Goal: Task Accomplishment & Management: Complete application form

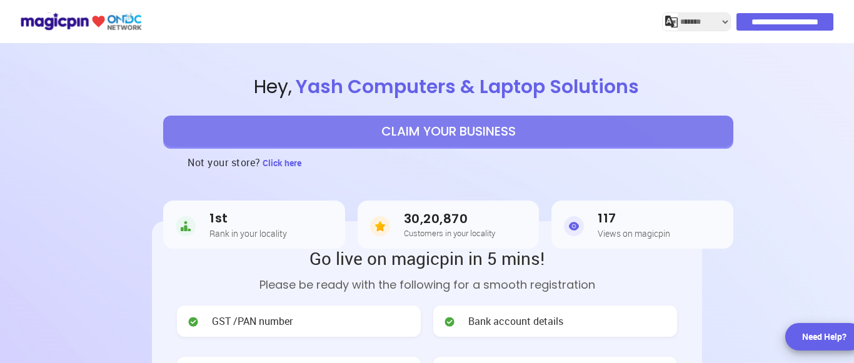
select select "*******"
click at [479, 131] on button "CLAIM YOUR BUSINESS" at bounding box center [448, 131] width 570 height 31
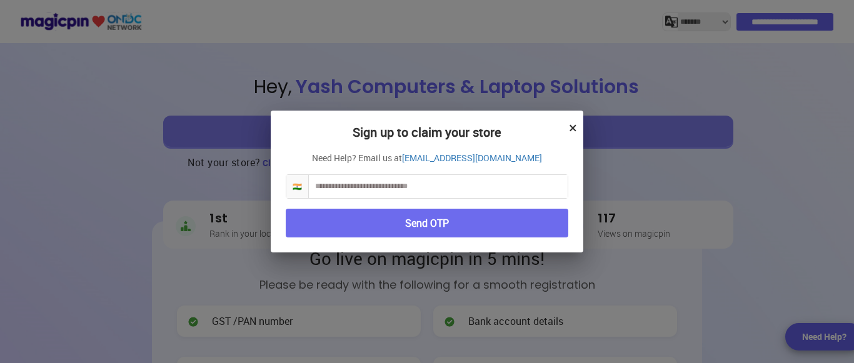
click at [458, 189] on input "text" at bounding box center [438, 186] width 259 height 23
type input "**********"
click at [456, 222] on button "Send OTP" at bounding box center [427, 223] width 282 height 29
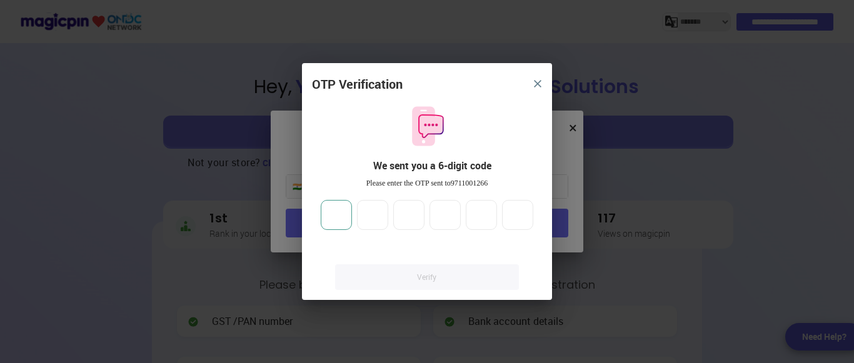
click at [353, 221] on div at bounding box center [426, 215] width 217 height 30
type input "*"
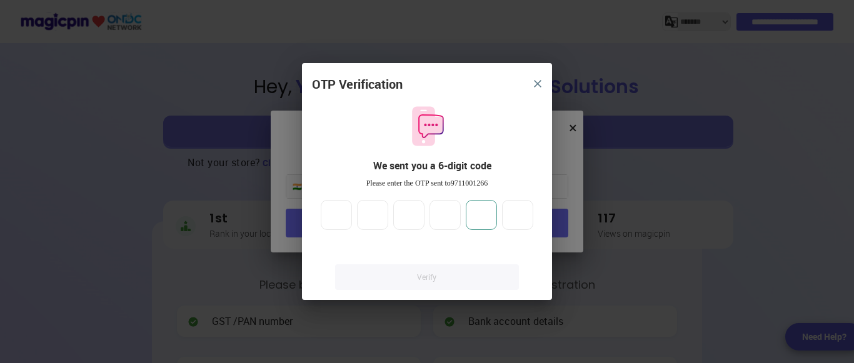
type input "*"
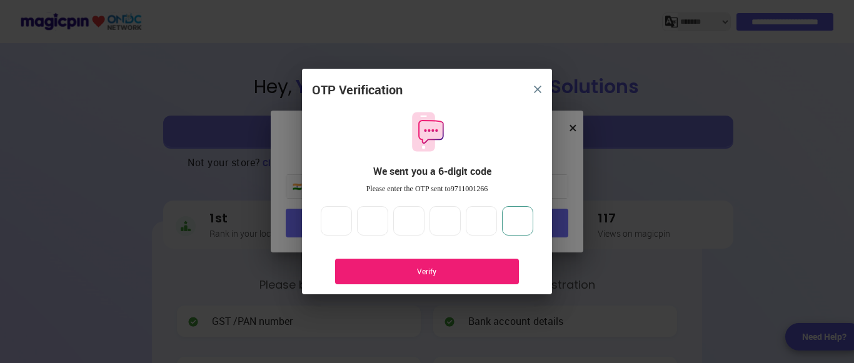
type input "*"
click at [425, 271] on div "Verify" at bounding box center [427, 272] width 184 height 26
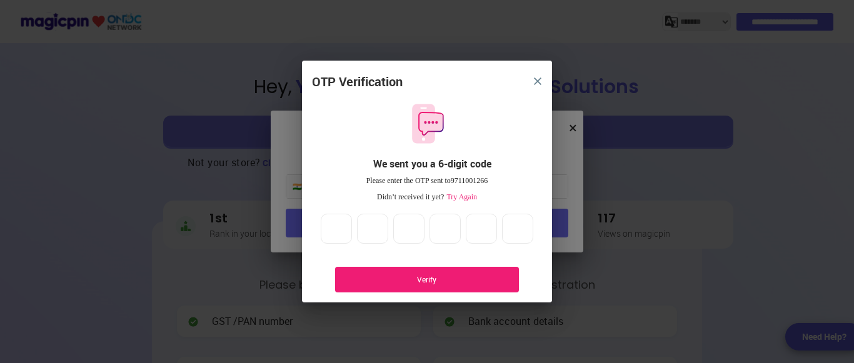
click at [432, 269] on div "Verify" at bounding box center [427, 280] width 184 height 26
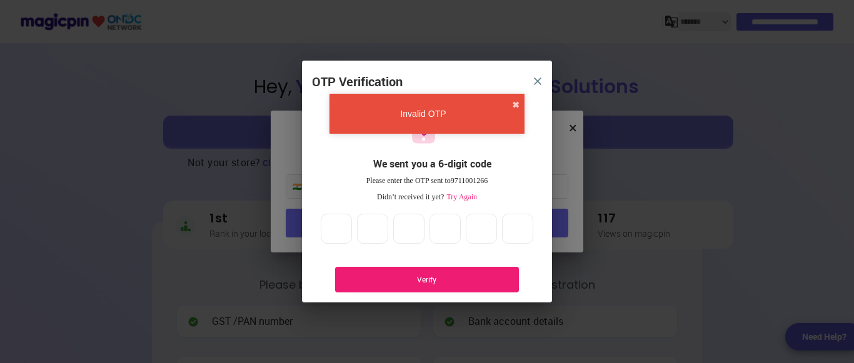
click at [463, 197] on span "Try Again" at bounding box center [460, 196] width 33 height 9
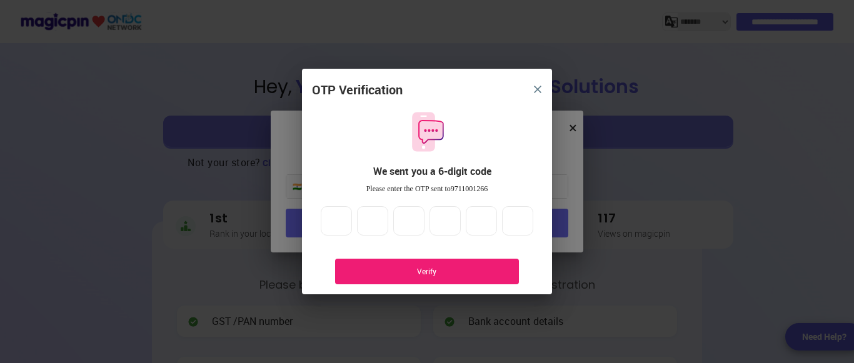
click at [431, 266] on div "Verify" at bounding box center [427, 271] width 146 height 11
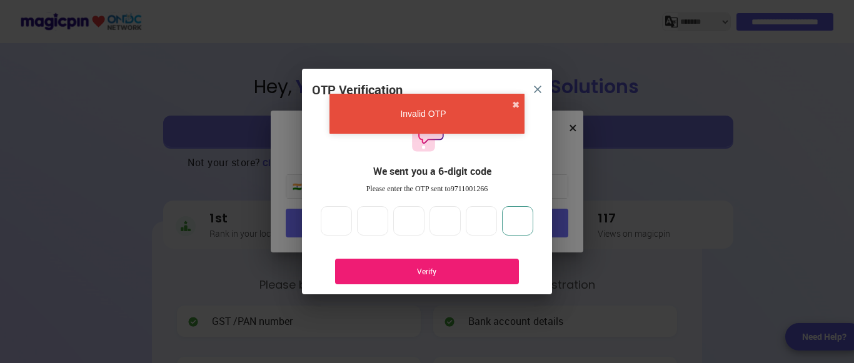
click at [522, 221] on input "*" at bounding box center [517, 221] width 31 height 30
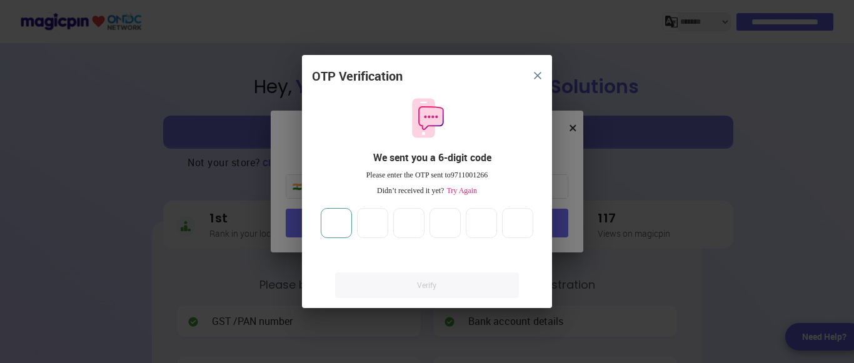
type input "*"
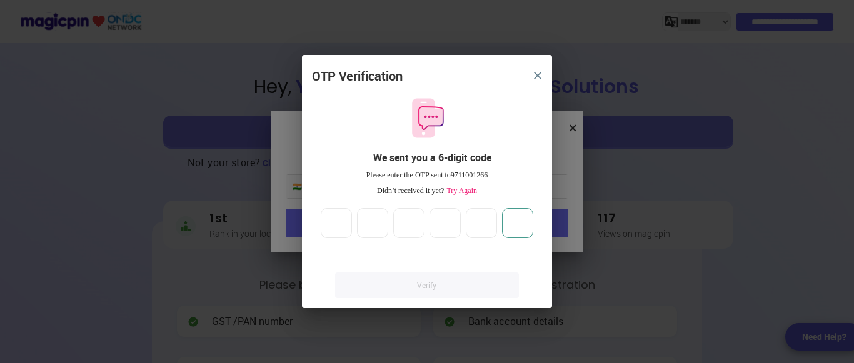
type input "*"
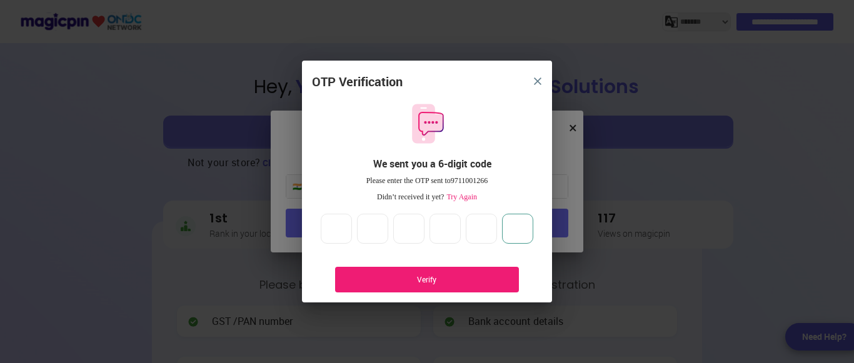
type input "*"
click at [465, 274] on div "Verify" at bounding box center [427, 279] width 146 height 11
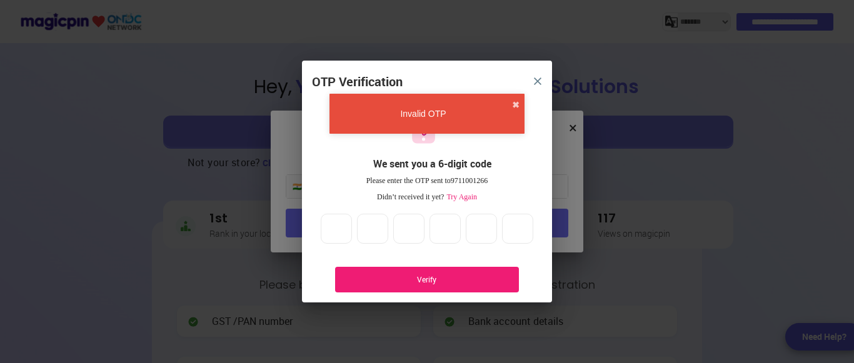
click at [535, 84] on img "close" at bounding box center [537, 80] width 7 height 7
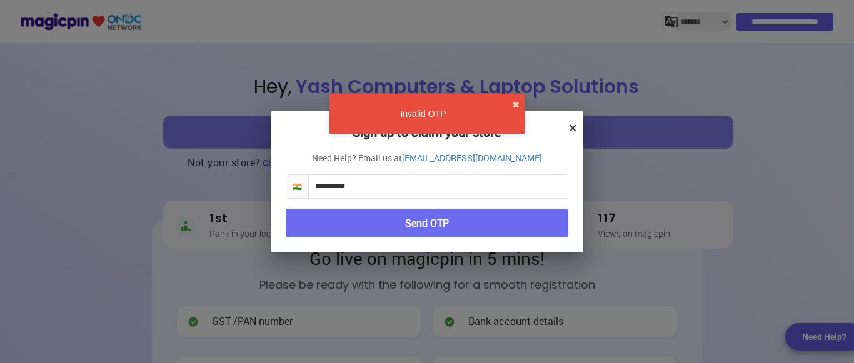
click at [570, 129] on button "×" at bounding box center [573, 127] width 8 height 21
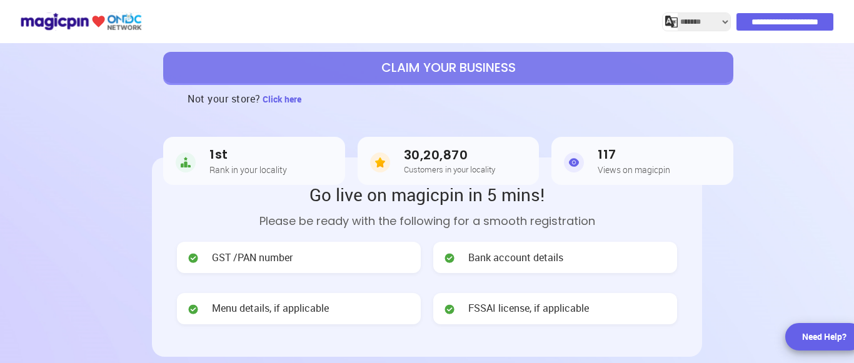
scroll to position [62, 0]
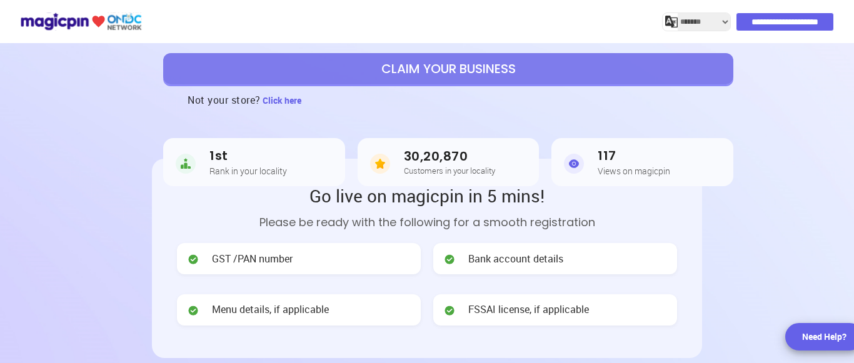
click at [513, 78] on button "CLAIM YOUR BUSINESS" at bounding box center [448, 68] width 570 height 31
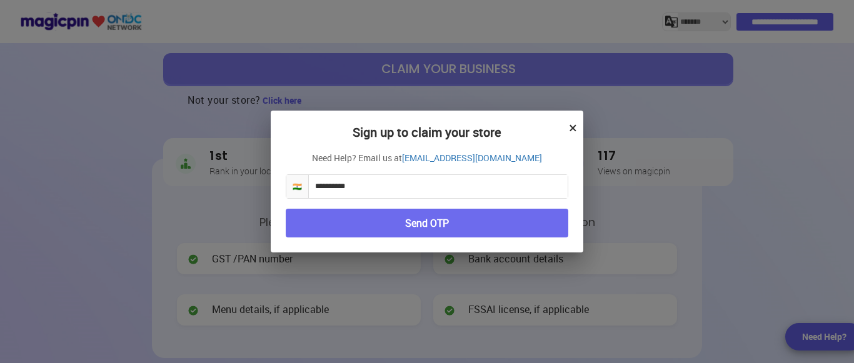
click at [445, 233] on button "Send OTP" at bounding box center [427, 223] width 282 height 29
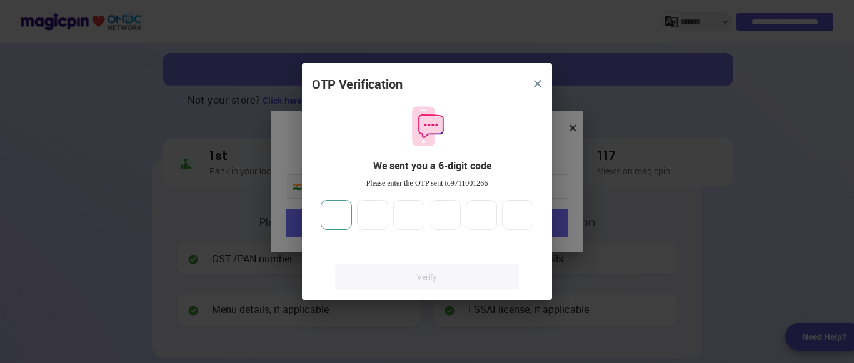
click at [350, 219] on input "number" at bounding box center [336, 215] width 31 height 30
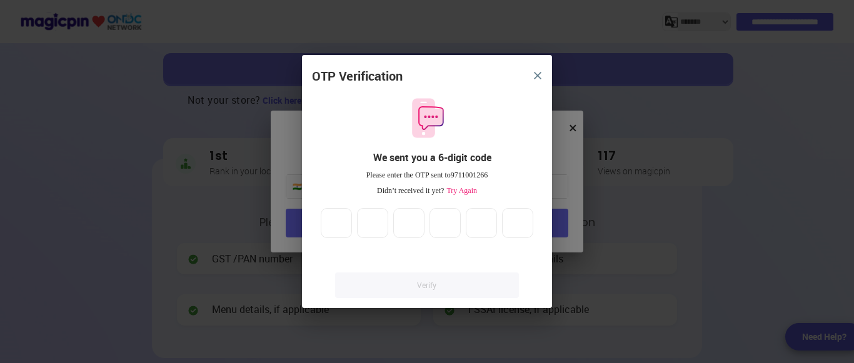
click at [536, 72] on img "close" at bounding box center [537, 75] width 7 height 7
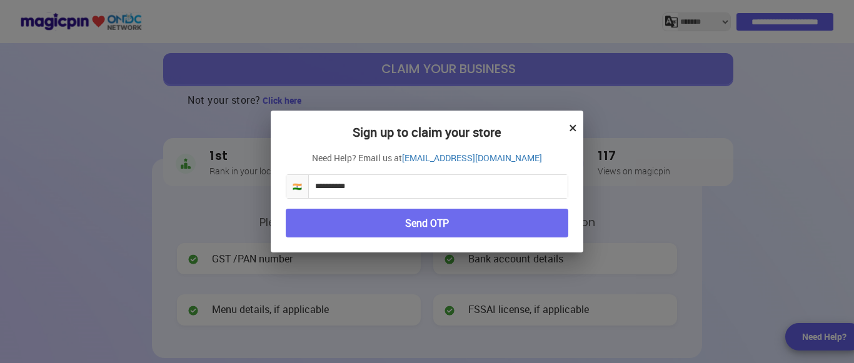
click at [569, 126] on button "×" at bounding box center [573, 127] width 8 height 21
